Goal: Ask a question

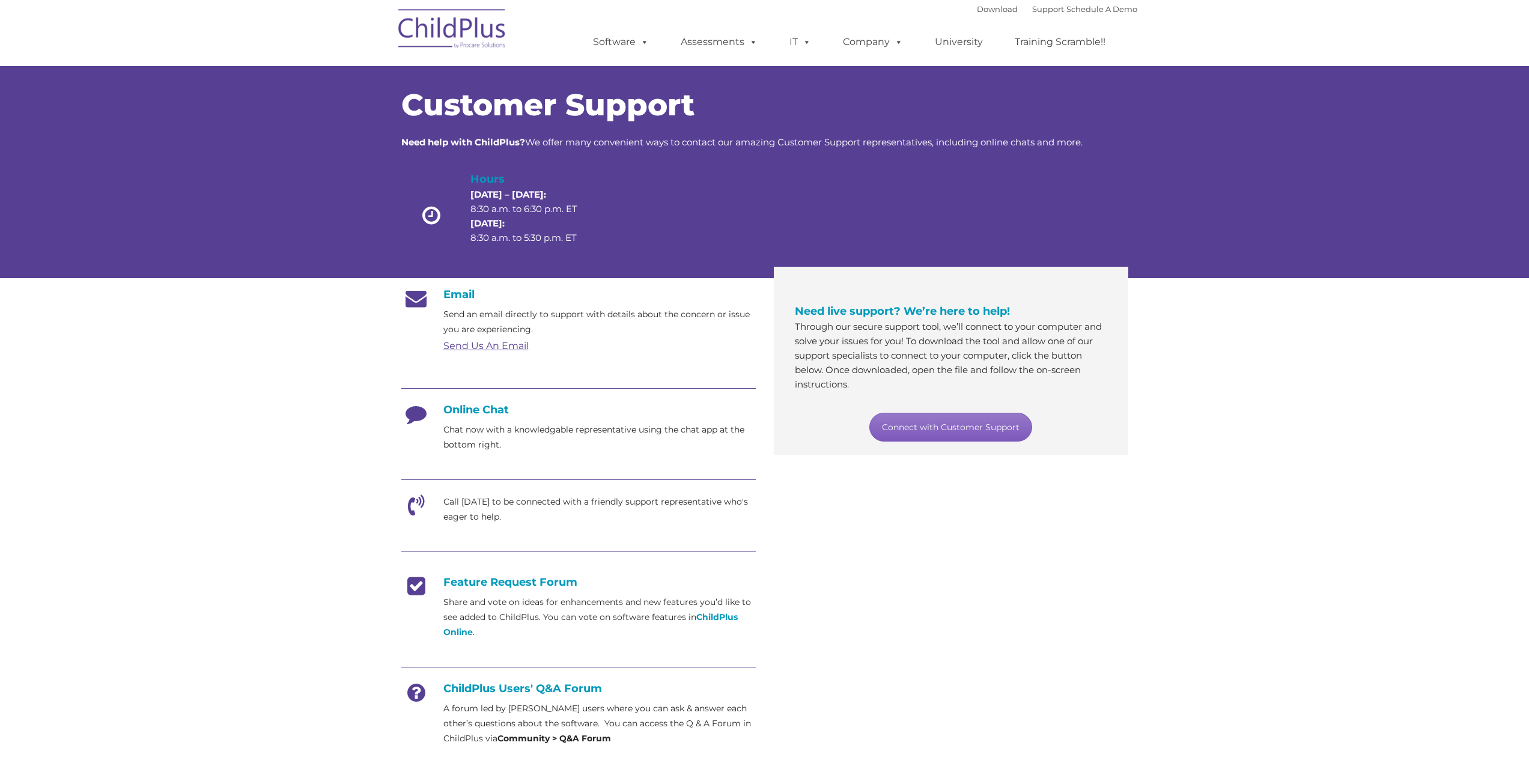
click at [937, 422] on link "Connect with Customer Support" at bounding box center [951, 427] width 163 height 29
click at [410, 413] on icon at bounding box center [417, 418] width 30 height 30
click at [482, 410] on h4 "Online Chat" at bounding box center [579, 410] width 354 height 13
click at [510, 413] on h4 "Online Chat" at bounding box center [579, 410] width 354 height 13
drag, startPoint x: 510, startPoint y: 413, endPoint x: 517, endPoint y: 427, distance: 15.7
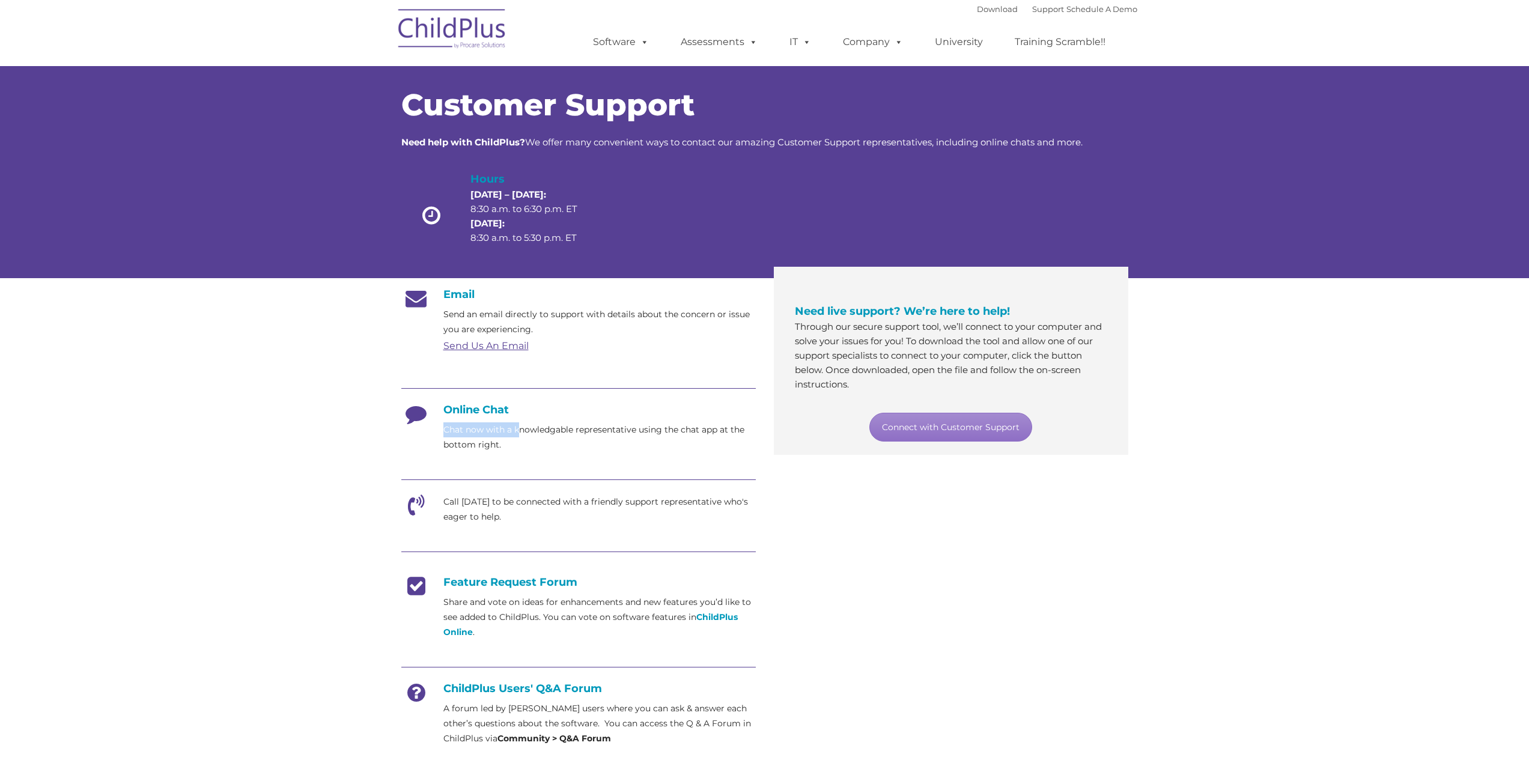
click at [517, 427] on div "Online Chat Chat now with a knowledgable representative using the chat app at t…" at bounding box center [579, 427] width 354 height 49
click at [1202, 376] on section "Customer Support Need help with ChildPlus? We offer many convenient ways to con…" at bounding box center [764, 463] width 1529 height 926
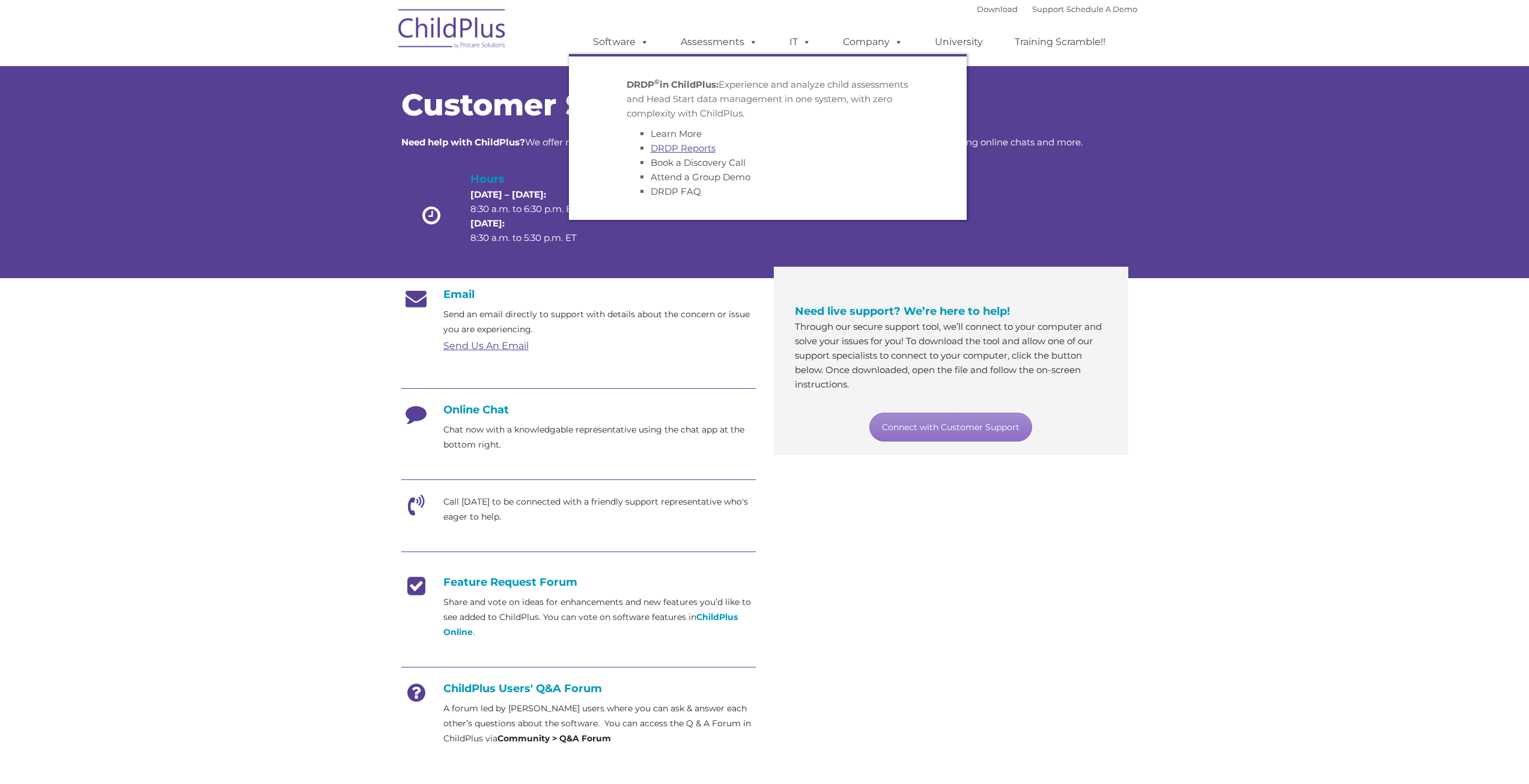
click at [714, 149] on link "DRDP Reports" at bounding box center [683, 148] width 65 height 12
